Goal: Information Seeking & Learning: Learn about a topic

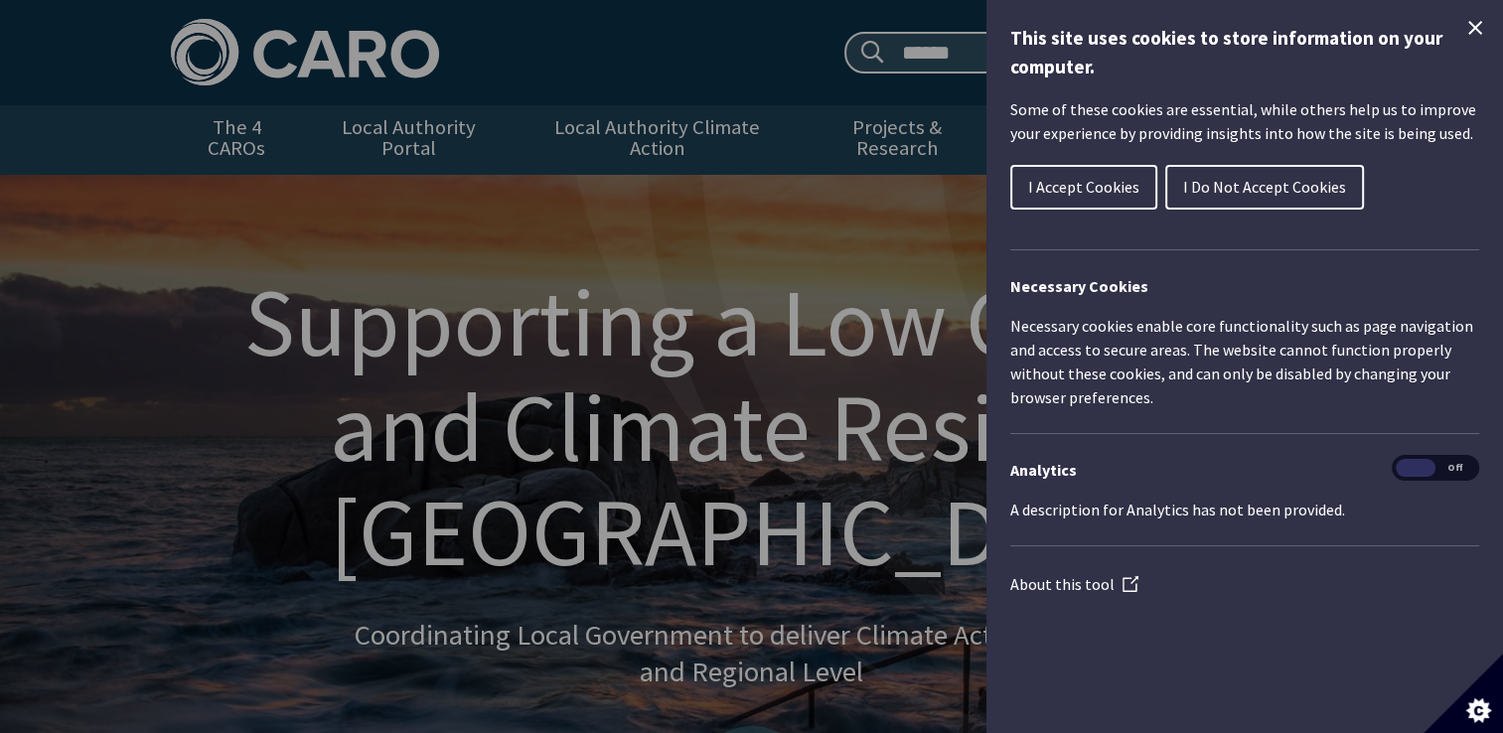
click at [1240, 173] on button "I Do Not Accept Cookies" at bounding box center [1264, 187] width 199 height 45
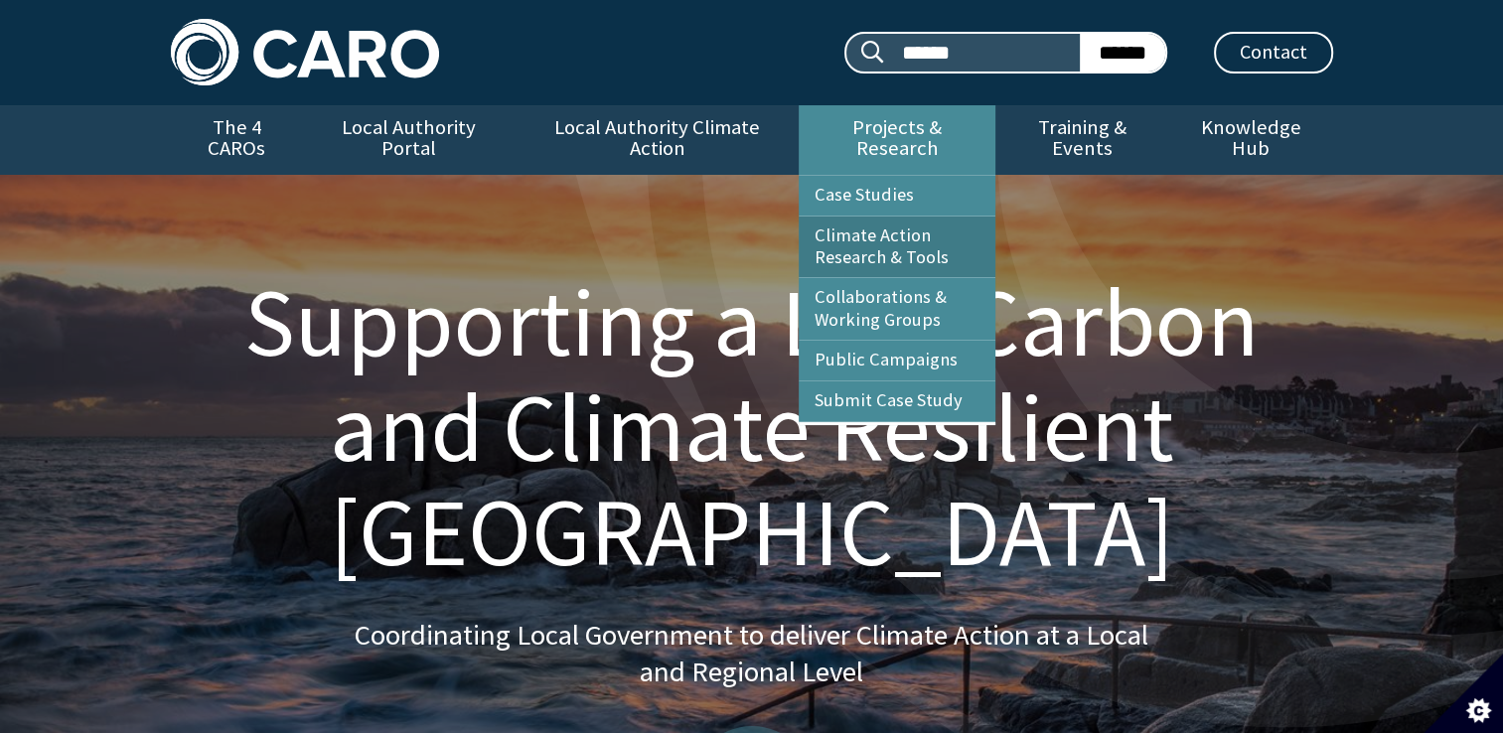
click at [882, 230] on link "Climate Action Research & Tools" at bounding box center [897, 248] width 197 height 62
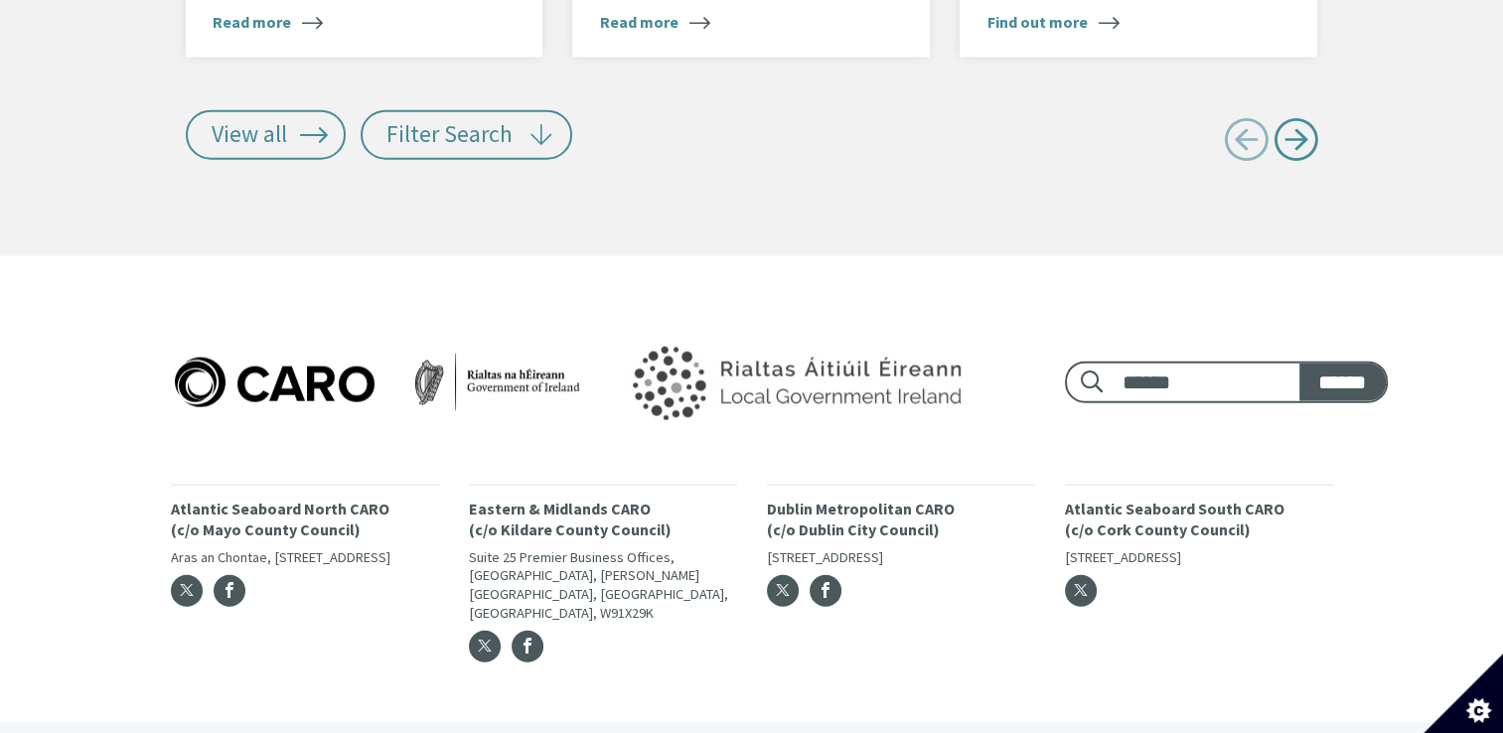
scroll to position [4684, 0]
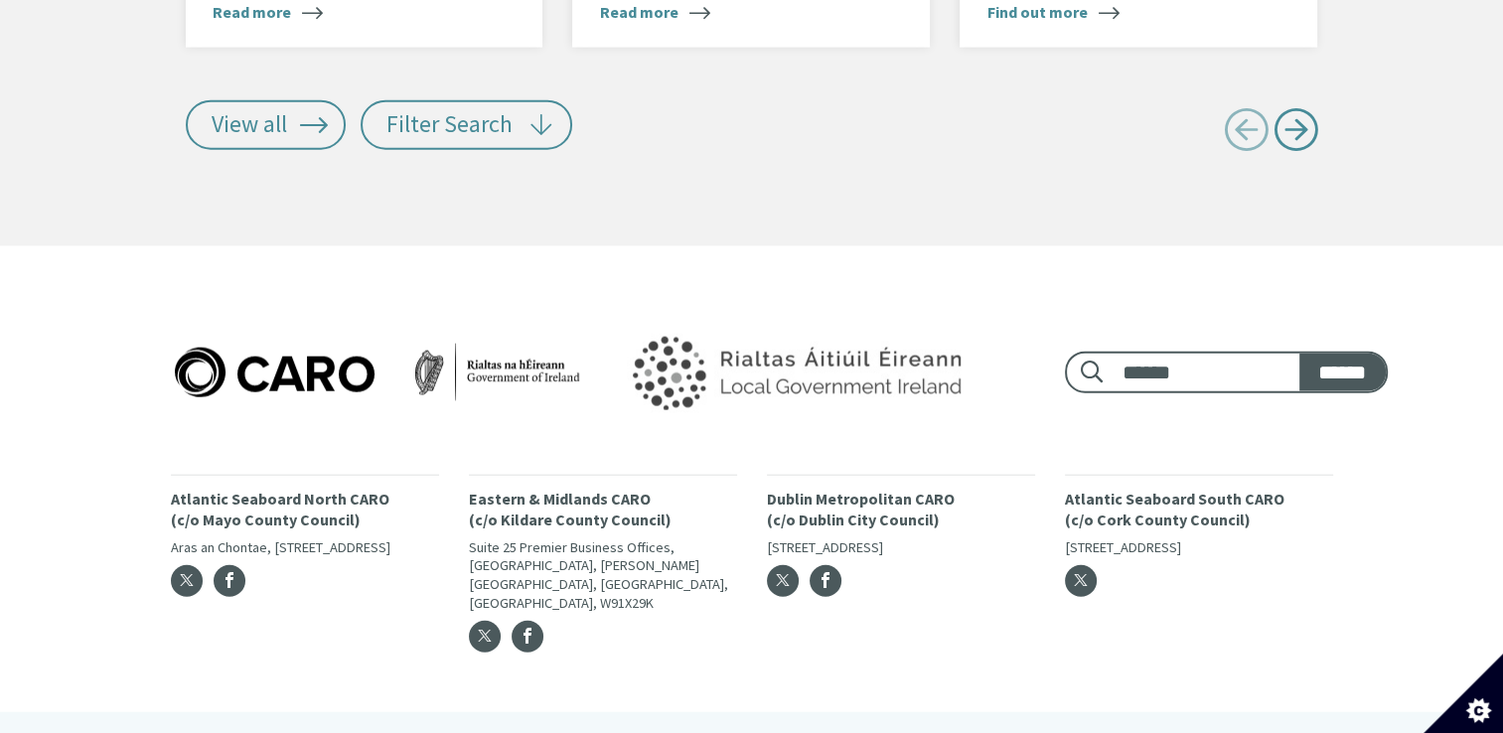
drag, startPoint x: 174, startPoint y: 340, endPoint x: 98, endPoint y: 315, distance: 79.5
click at [98, 315] on div "Footer search: ****** ****** Atlantic Seaboard North CARO (c/o Mayo County Coun…" at bounding box center [751, 479] width 1503 height 466
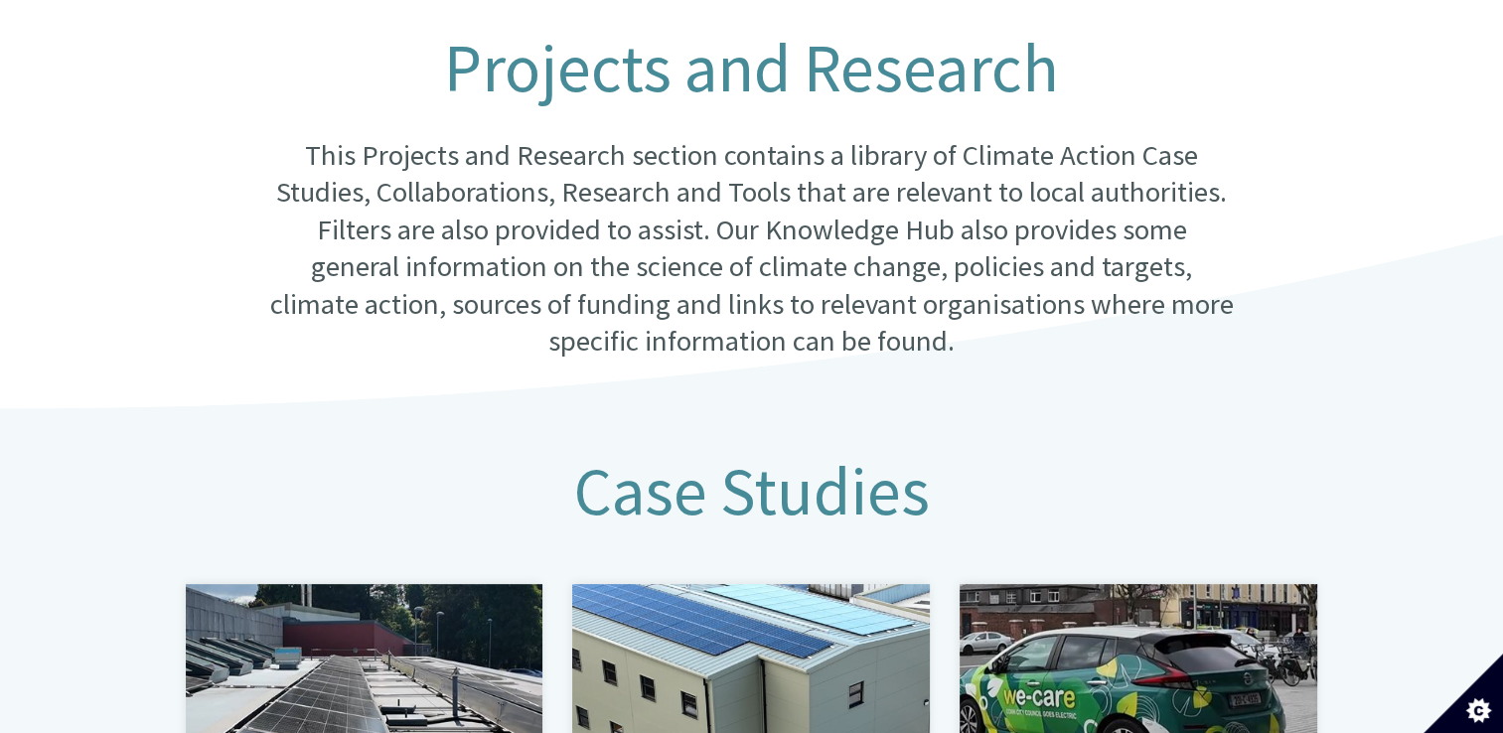
scroll to position [0, 0]
